Goal: Information Seeking & Learning: Learn about a topic

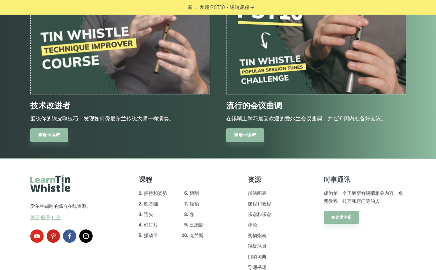
scroll to position [920, 0]
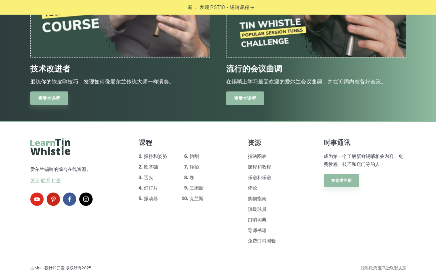
click at [232, 100] on link "查看本课程" at bounding box center [245, 99] width 38 height 14
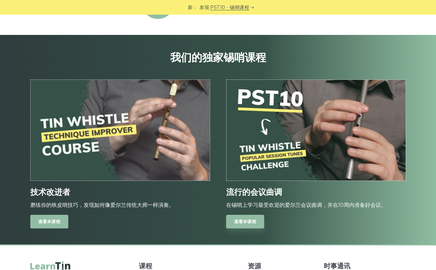
click at [54, 220] on link "查看本课程" at bounding box center [49, 222] width 38 height 14
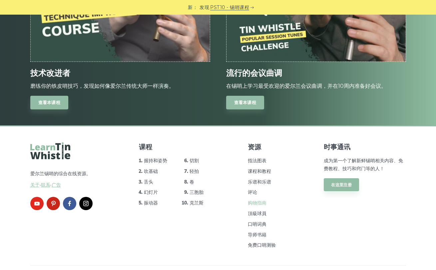
click at [260, 202] on link "购物指南" at bounding box center [257, 203] width 19 height 6
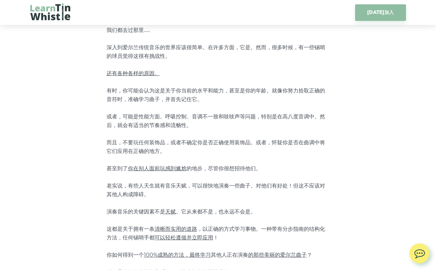
scroll to position [111, 0]
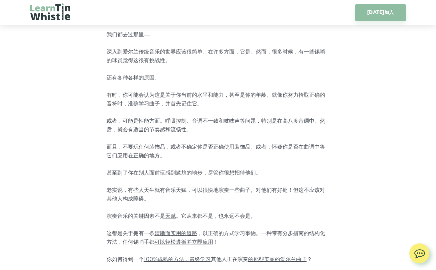
click at [159, 174] on span "你在别人面前玩感到尴尬" at bounding box center [157, 173] width 59 height 6
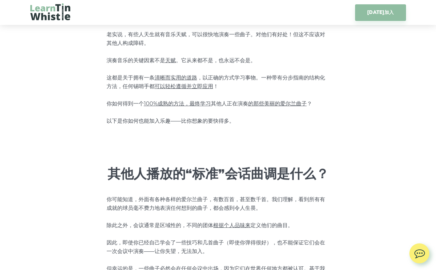
scroll to position [350, 0]
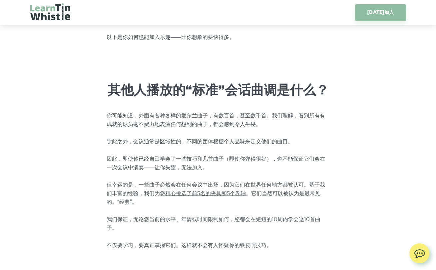
click at [210, 193] on span "精心挑选了前5名的夹具和5个卷轴" at bounding box center [205, 193] width 81 height 6
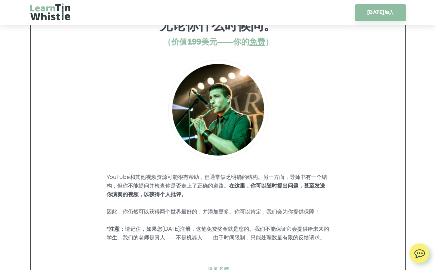
scroll to position [3084, 0]
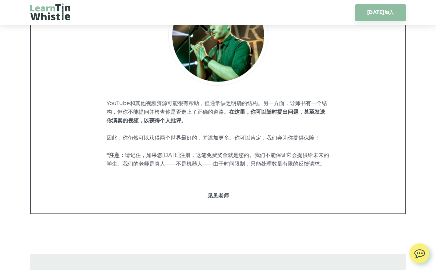
click at [213, 194] on link "见见老师" at bounding box center [217, 196] width 347 height 9
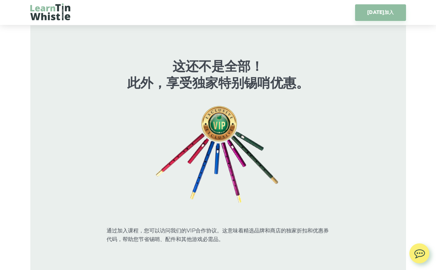
scroll to position [3350, 0]
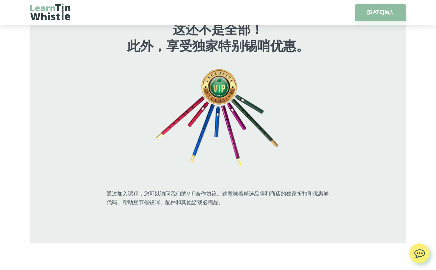
click at [225, 116] on img at bounding box center [218, 118] width 128 height 100
click at [216, 100] on img at bounding box center [218, 118] width 128 height 100
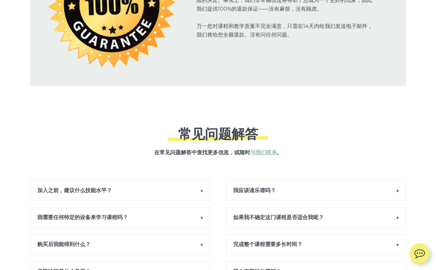
scroll to position [4084, 0]
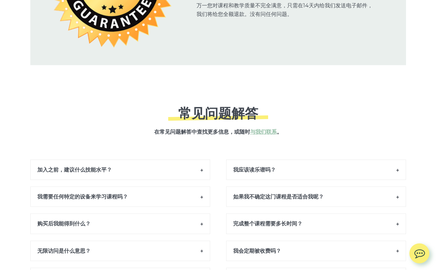
click at [177, 161] on h6 "加入之前，建议什么技能水平？" at bounding box center [120, 170] width 180 height 20
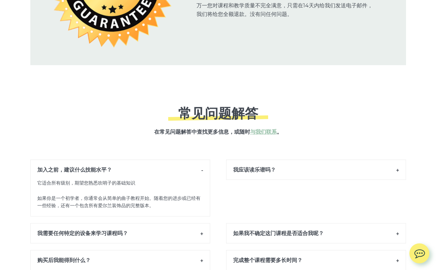
click at [253, 167] on h6 "我应该读乐谱吗？" at bounding box center [316, 170] width 180 height 20
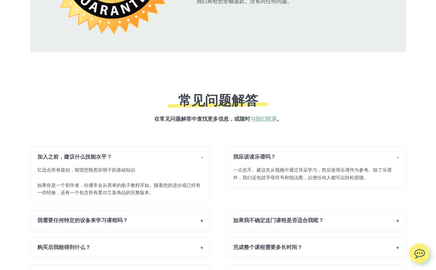
scroll to position [4130, 0]
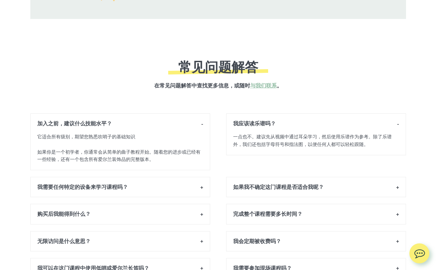
click at [246, 215] on h6 "完成整个课程需要多长时间？" at bounding box center [316, 214] width 180 height 20
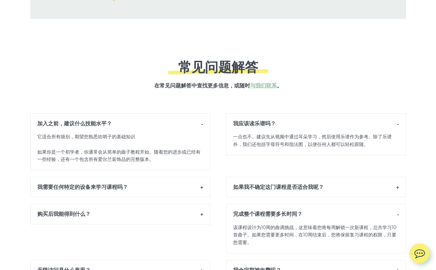
click at [253, 190] on h6 "如果我不确定这门课程是否适合我呢？" at bounding box center [316, 187] width 180 height 20
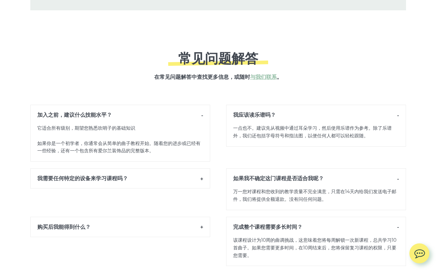
scroll to position [4283, 0]
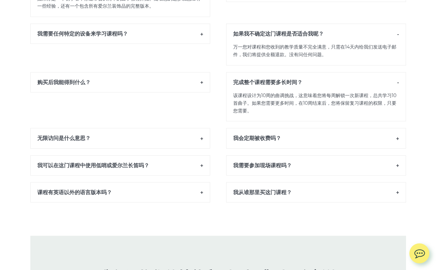
click at [188, 165] on h6 "我可以在这门课程中使用低哨或爱尔兰长笛吗？" at bounding box center [120, 165] width 180 height 20
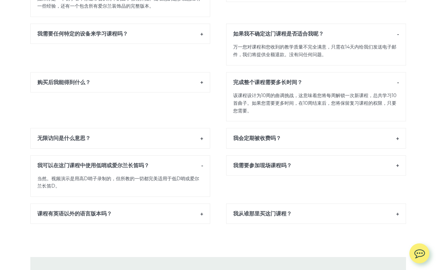
click at [238, 155] on h6 "我需要参加现场课程吗？" at bounding box center [316, 165] width 180 height 20
click at [168, 135] on h6 "无限访问是什么意思？" at bounding box center [120, 138] width 180 height 20
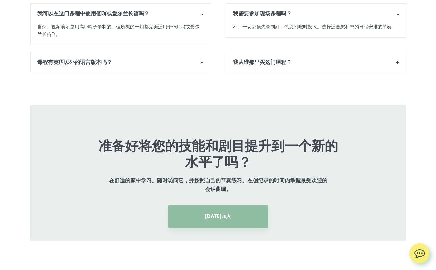
scroll to position [4485, 0]
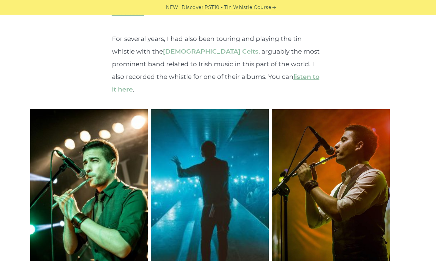
scroll to position [2184, 0]
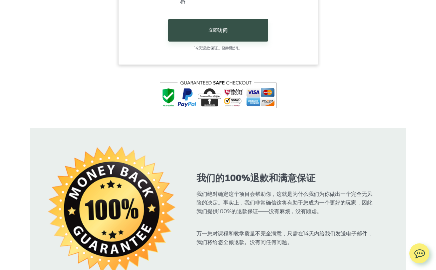
scroll to position [4857, 0]
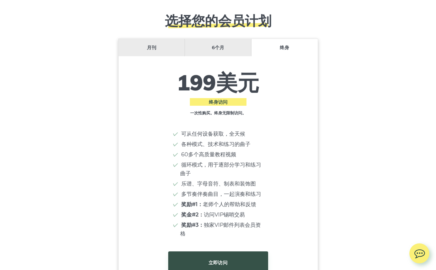
click at [207, 40] on li "6个月" at bounding box center [218, 48] width 67 height 18
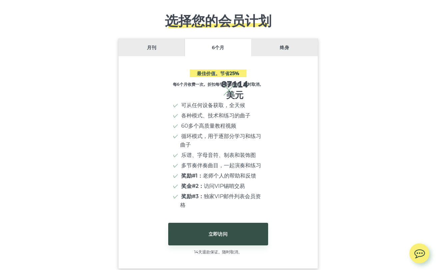
click at [152, 39] on li "月刊" at bounding box center [151, 48] width 67 height 18
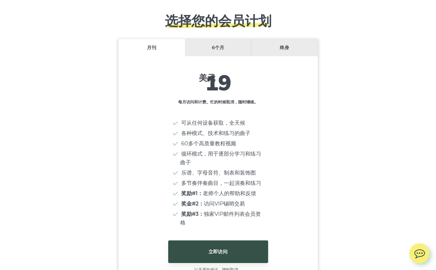
click at [213, 39] on li "6个月" at bounding box center [218, 48] width 67 height 18
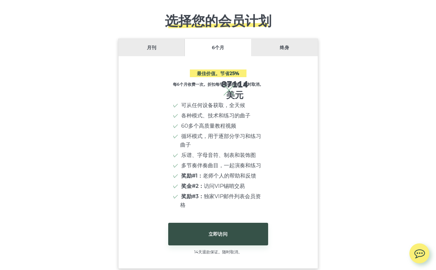
click at [283, 39] on li "终身" at bounding box center [284, 48] width 66 height 18
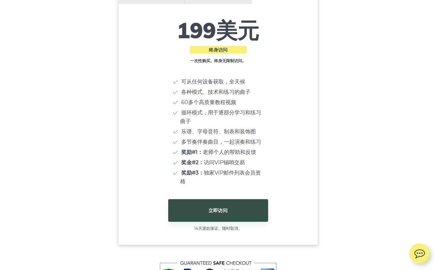
scroll to position [4886, 0]
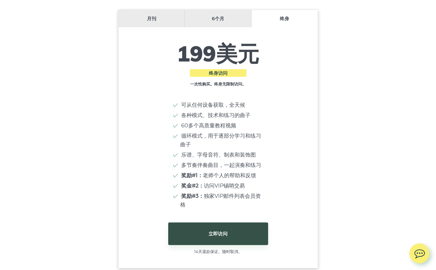
click at [202, 12] on li "6个月" at bounding box center [218, 19] width 67 height 18
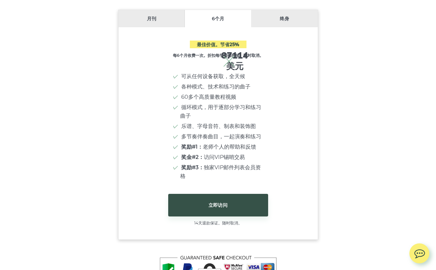
click at [270, 14] on li "终身" at bounding box center [284, 19] width 66 height 18
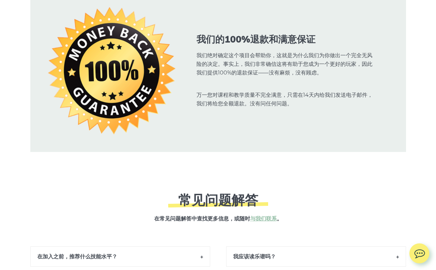
scroll to position [5417, 0]
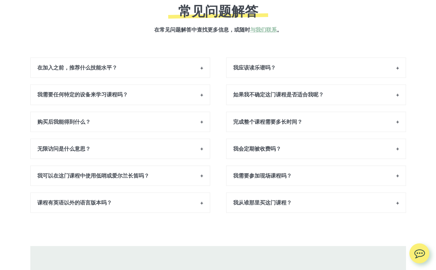
click at [180, 59] on h6 "在加入之前，推荐什么技能水平？" at bounding box center [120, 68] width 180 height 20
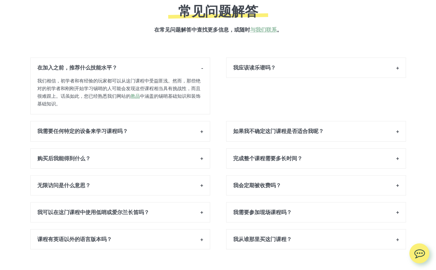
click at [256, 58] on h6 "我应该读乐谱吗？" at bounding box center [316, 68] width 180 height 20
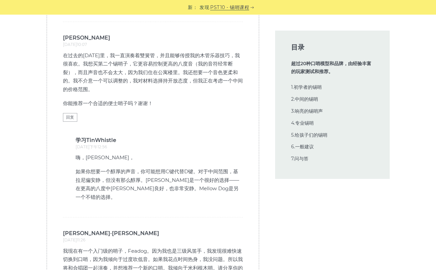
scroll to position [17151, 0]
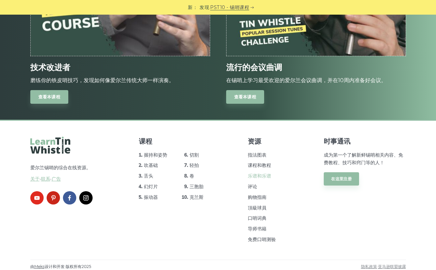
click at [262, 175] on link "乐谱和乐谱" at bounding box center [259, 176] width 23 height 6
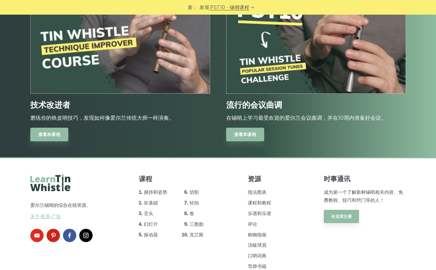
scroll to position [830, 0]
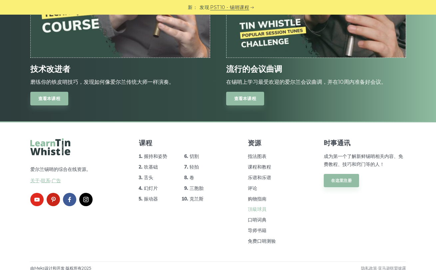
click at [264, 206] on link "頂級球員" at bounding box center [257, 209] width 19 height 6
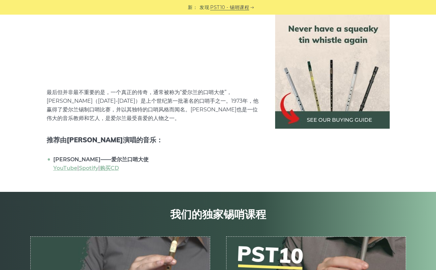
scroll to position [5624, 0]
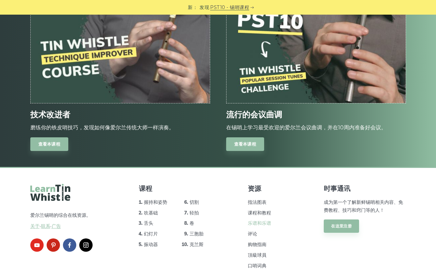
click at [258, 220] on link "乐谱和乐谱" at bounding box center [259, 223] width 23 height 6
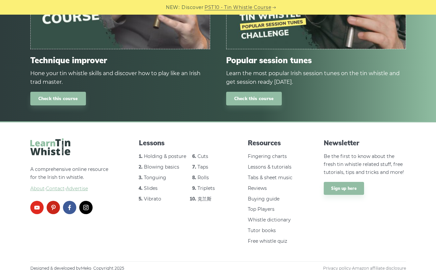
scroll to position [830, 0]
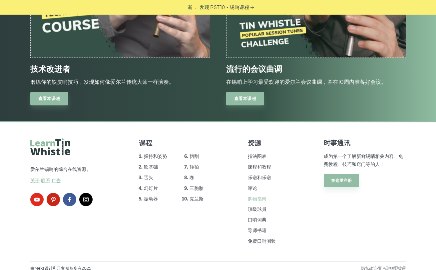
click at [254, 196] on link "购物指南" at bounding box center [257, 199] width 19 height 6
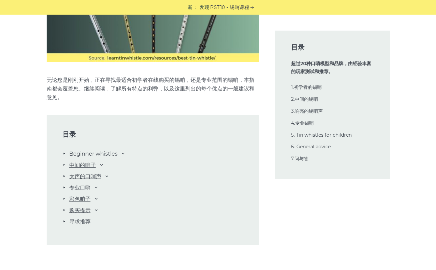
scroll to position [645, 0]
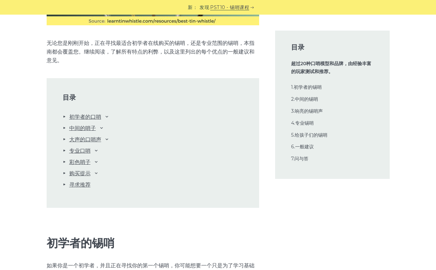
click at [76, 164] on link "彩色哨子" at bounding box center [79, 162] width 21 height 9
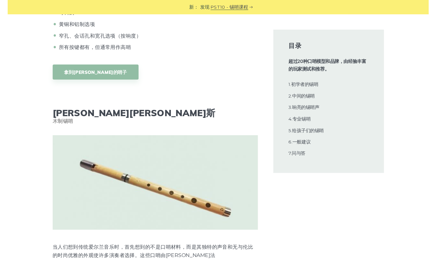
scroll to position [9217, 0]
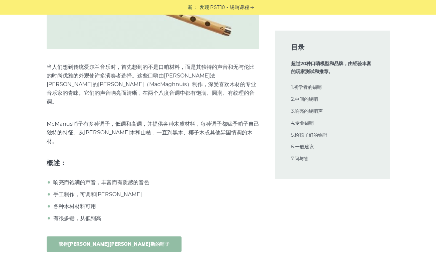
click at [100, 237] on link "获得[PERSON_NAME][PERSON_NAME]斯的哨子" at bounding box center [114, 245] width 135 height 16
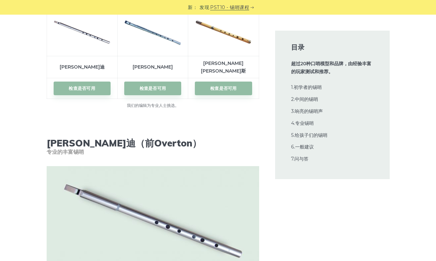
scroll to position [7934, 0]
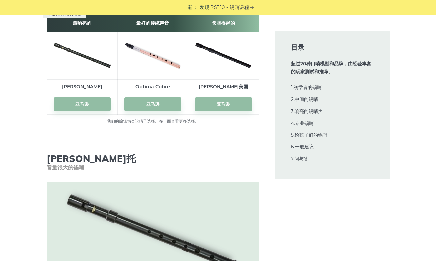
scroll to position [5982, 0]
